Goal: Find specific page/section: Find specific page/section

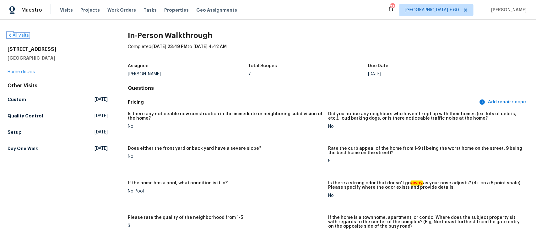
click at [21, 34] on link "All visits" at bounding box center [18, 35] width 21 height 4
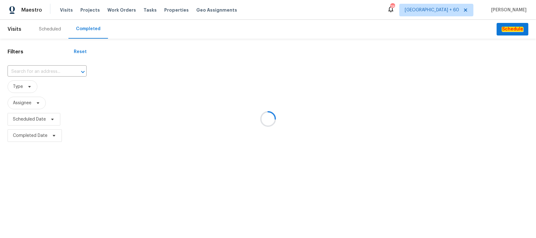
click at [25, 73] on div at bounding box center [268, 119] width 536 height 238
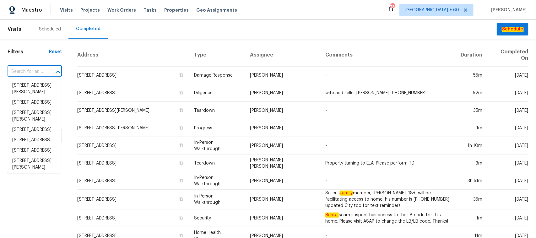
click at [25, 73] on input "text" at bounding box center [26, 72] width 37 height 10
paste input "[STREET_ADDRESS]"
type input "[STREET_ADDRESS]"
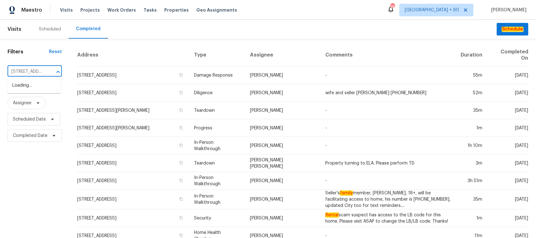
scroll to position [0, 43]
click at [29, 84] on li "[STREET_ADDRESS]" at bounding box center [34, 85] width 54 height 10
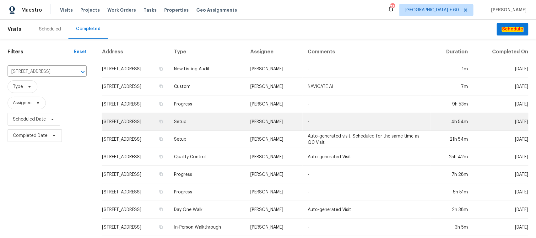
click at [236, 123] on td "Setup" at bounding box center [207, 122] width 76 height 18
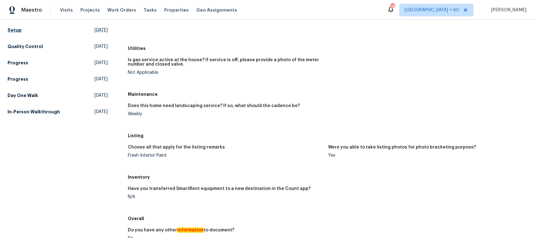
scroll to position [118, 0]
click at [30, 114] on h5 "In-Person Walkthrough" at bounding box center [34, 112] width 52 height 6
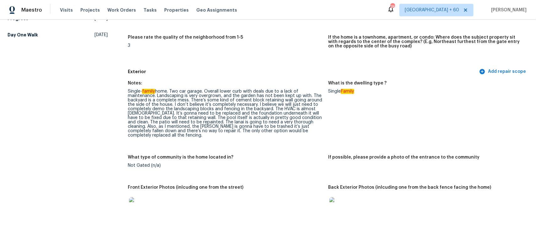
scroll to position [196, 0]
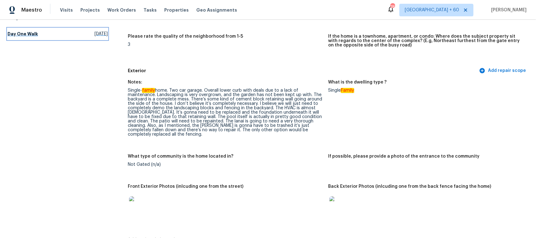
click at [32, 35] on h5 "Day One Walk" at bounding box center [23, 34] width 30 height 6
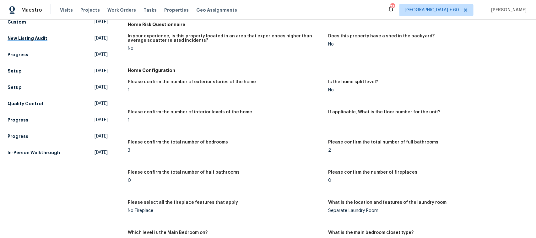
scroll to position [79, 0]
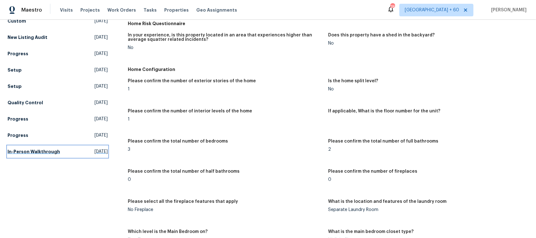
click at [26, 152] on h5 "In-Person Walkthrough" at bounding box center [34, 152] width 52 height 6
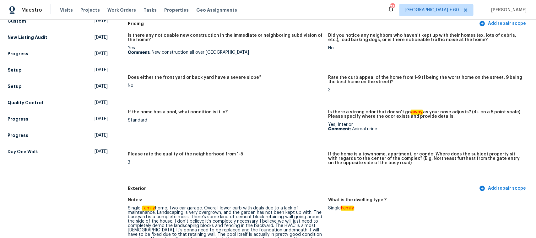
scroll to position [257, 0]
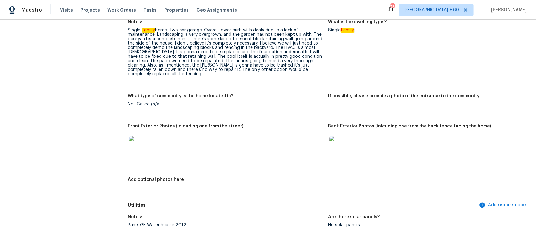
click at [334, 144] on img at bounding box center [339, 146] width 20 height 20
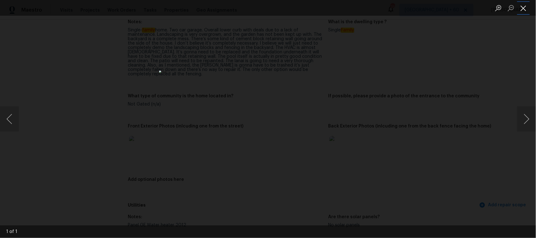
click at [525, 12] on button "Close lightbox" at bounding box center [523, 8] width 13 height 11
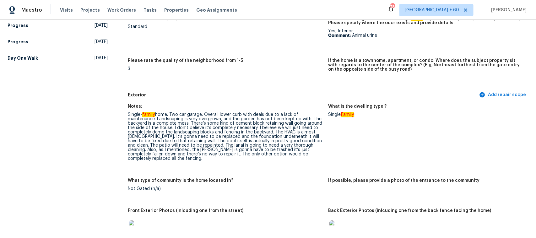
scroll to position [60, 0]
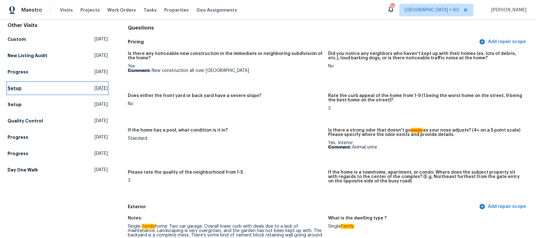
click at [24, 87] on link "Setup [DATE]" at bounding box center [58, 88] width 100 height 11
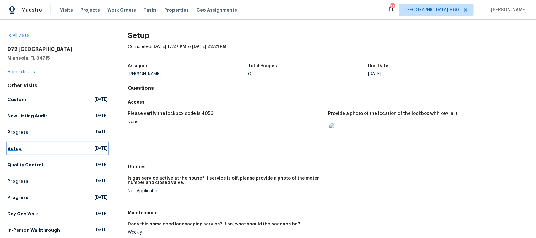
click at [15, 150] on h5 "Setup" at bounding box center [15, 148] width 14 height 6
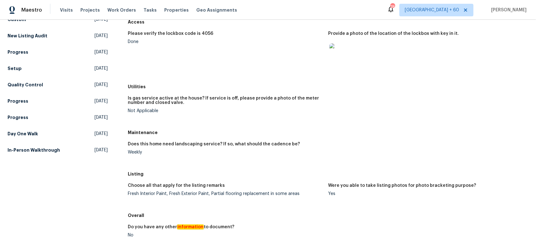
scroll to position [157, 0]
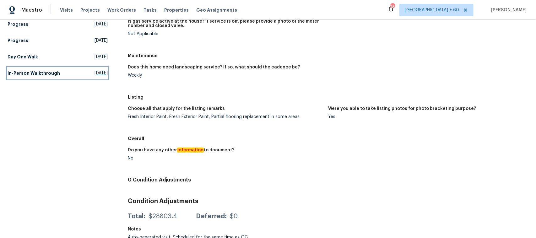
click at [30, 75] on h5 "In-Person Walkthrough" at bounding box center [34, 73] width 52 height 6
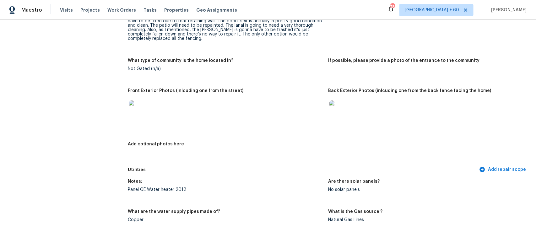
scroll to position [291, 0]
click at [341, 113] on img at bounding box center [339, 111] width 20 height 20
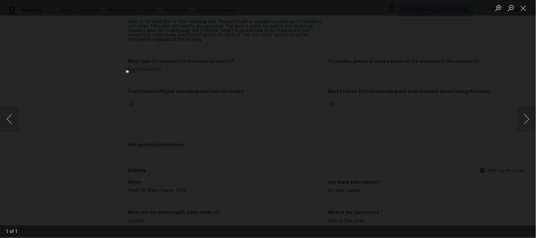
click at [145, 118] on div "Lightbox" at bounding box center [268, 119] width 536 height 238
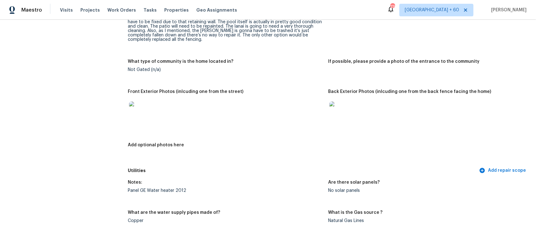
click at [134, 112] on img at bounding box center [139, 111] width 20 height 20
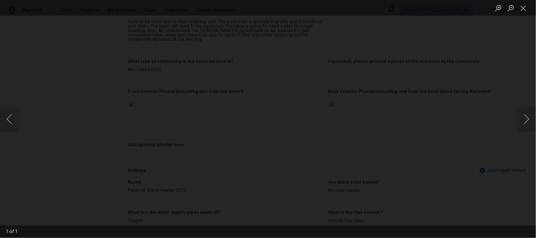
click at [300, 0] on html "Maestro Visits Projects Work Orders Tasks Properties Geo Assignments 778 [GEOGR…" at bounding box center [268, 119] width 536 height 238
click at [488, 153] on div "Lightbox" at bounding box center [268, 119] width 536 height 238
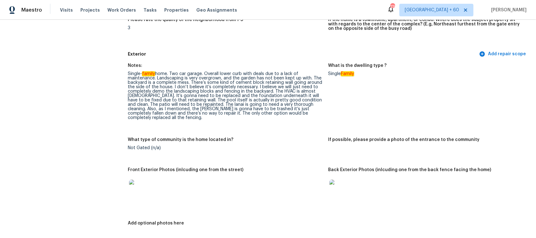
scroll to position [213, 0]
click at [140, 189] on img at bounding box center [139, 190] width 20 height 20
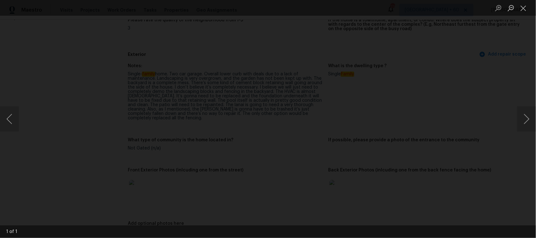
click at [215, 131] on img "Lightbox" at bounding box center [517, 40] width 4345 height 1930
click at [157, 111] on img "Lightbox" at bounding box center [274, 39] width 4345 height 1930
click at [203, 95] on img "Lightbox" at bounding box center [20, 23] width 4345 height 1930
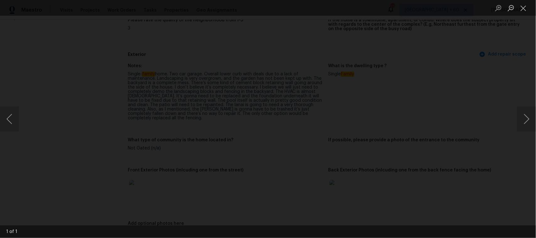
click at [525, 10] on button "Close lightbox" at bounding box center [523, 8] width 13 height 11
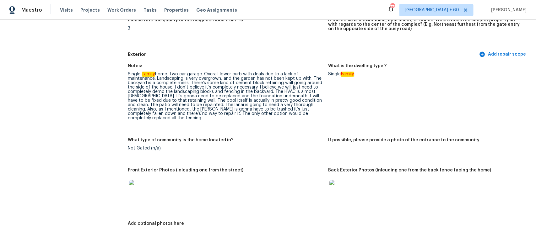
click at [341, 188] on img at bounding box center [339, 190] width 20 height 20
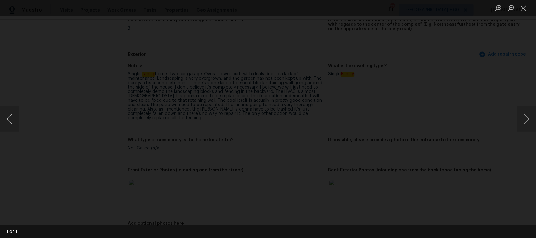
click at [208, 149] on img "Lightbox" at bounding box center [244, 145] width 738 height 328
click at [525, 9] on button "Close lightbox" at bounding box center [523, 8] width 13 height 11
